Goal: Task Accomplishment & Management: Use online tool/utility

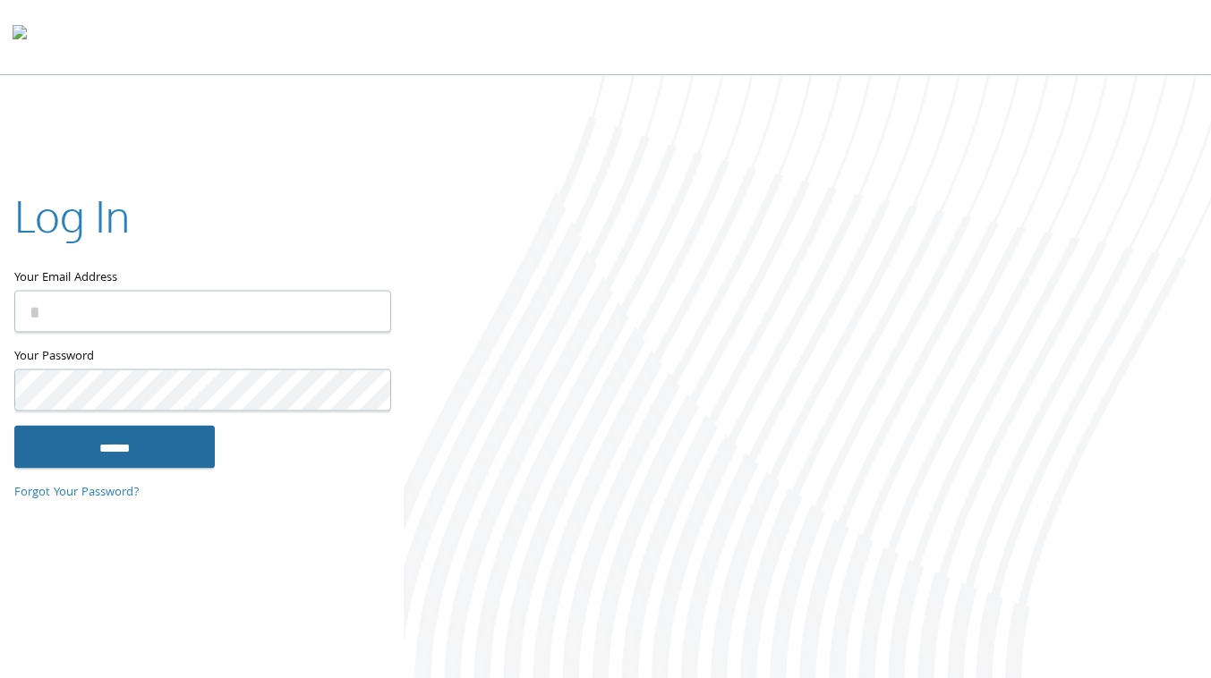
type input "**********"
click at [98, 437] on input "******" at bounding box center [114, 447] width 200 height 43
type input "**********"
click at [79, 448] on input "******" at bounding box center [114, 447] width 200 height 43
